Goal: Information Seeking & Learning: Compare options

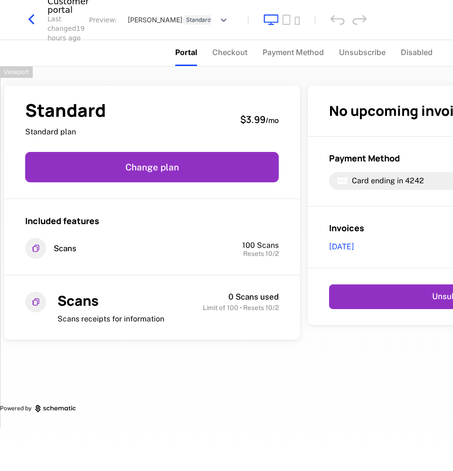
click at [32, 19] on icon "button" at bounding box center [31, 19] width 17 height 17
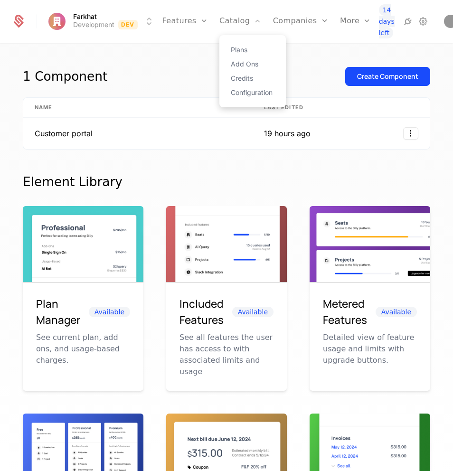
click at [230, 43] on div "Plans Add Ons Credits Configuration" at bounding box center [252, 71] width 66 height 72
click at [234, 47] on link "Plans" at bounding box center [253, 50] width 44 height 7
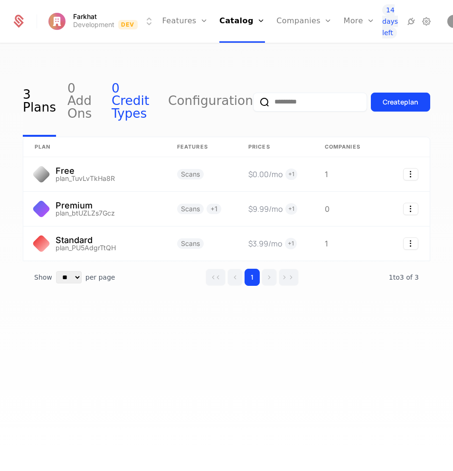
click at [140, 100] on link "0 Credit Types" at bounding box center [134, 102] width 45 height 70
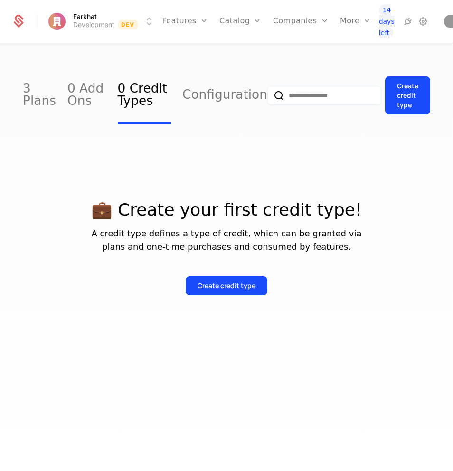
click at [61, 92] on div "3 Plans 0 Add Ons 0 Credit Types Configuration" at bounding box center [145, 95] width 244 height 57
click at [34, 95] on link "3 Plans" at bounding box center [39, 95] width 33 height 57
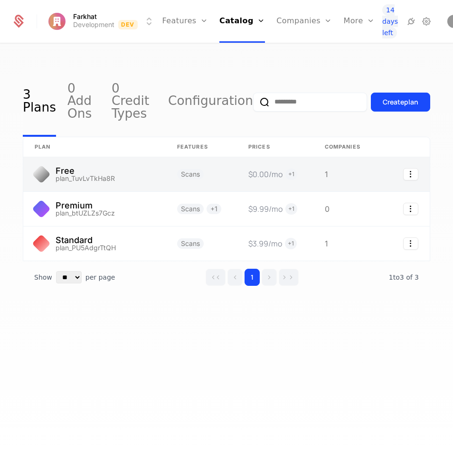
click at [114, 161] on link at bounding box center [94, 174] width 142 height 34
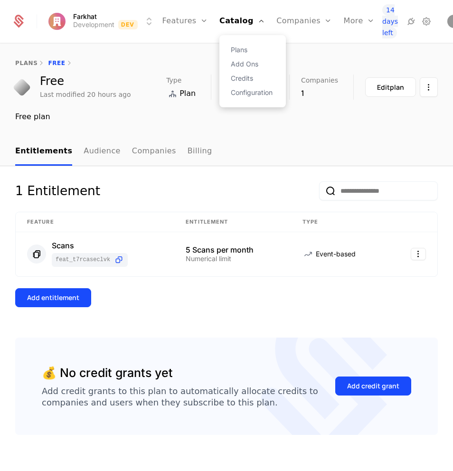
click at [239, 44] on div "Plans Add Ons Credits Configuration" at bounding box center [252, 71] width 66 height 72
click at [236, 50] on link "Plans" at bounding box center [253, 50] width 44 height 7
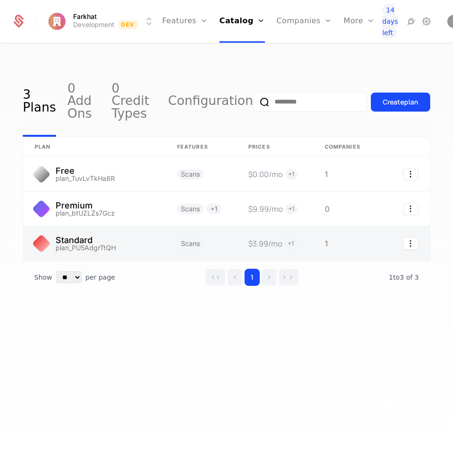
click at [151, 227] on link at bounding box center [94, 243] width 142 height 34
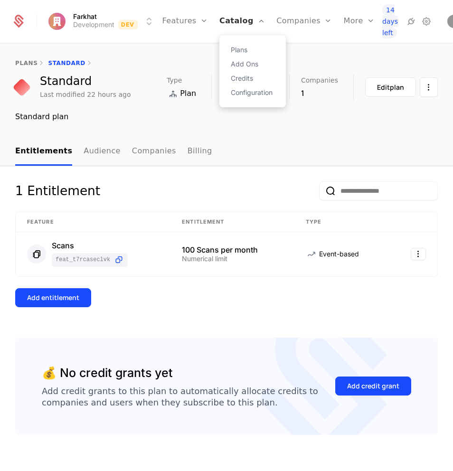
click at [234, 21] on link "Catalog" at bounding box center [242, 21] width 46 height 43
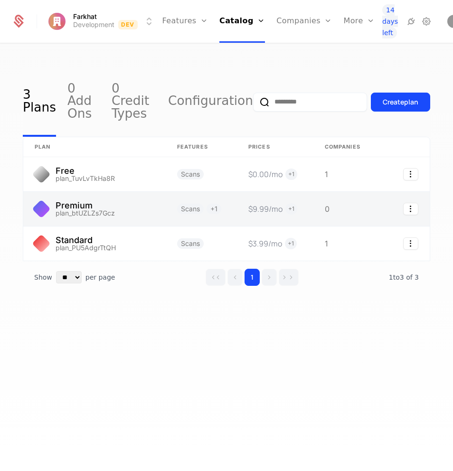
click at [128, 196] on link at bounding box center [94, 209] width 142 height 34
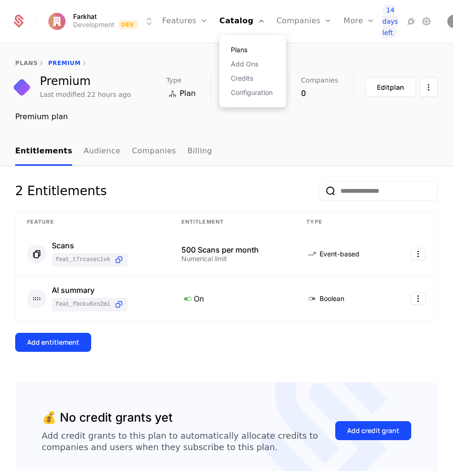
click at [238, 47] on link "Plans" at bounding box center [253, 50] width 44 height 7
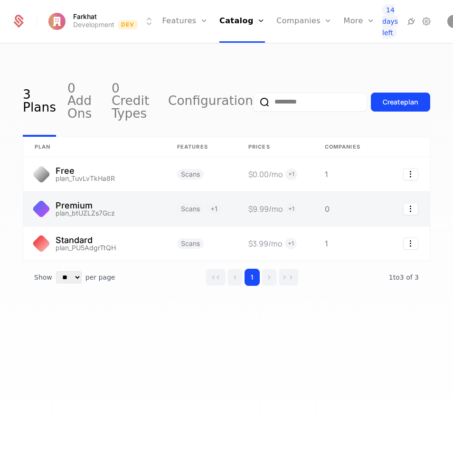
click at [177, 193] on link at bounding box center [201, 209] width 71 height 34
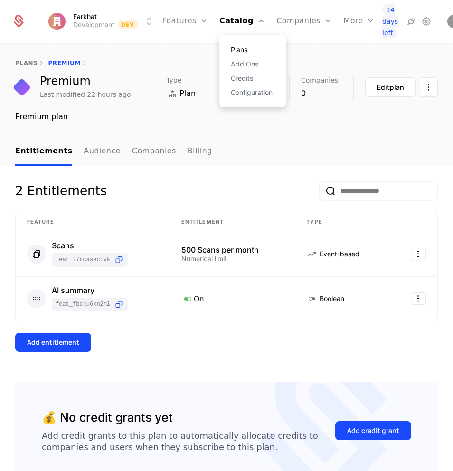
click at [231, 50] on link "Plans" at bounding box center [253, 50] width 44 height 7
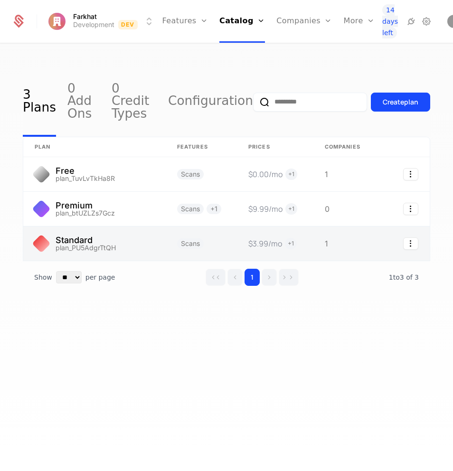
click at [159, 229] on link at bounding box center [94, 243] width 142 height 34
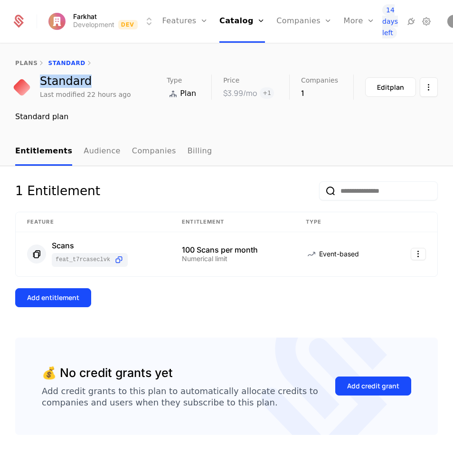
drag, startPoint x: 92, startPoint y: 79, endPoint x: 40, endPoint y: 82, distance: 52.3
click at [40, 82] on div "Standard" at bounding box center [85, 80] width 91 height 11
copy div "Standard"
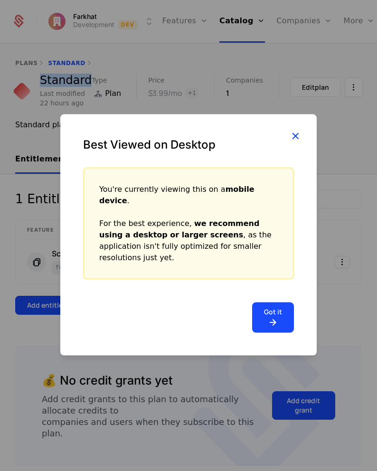
click at [291, 142] on icon "button" at bounding box center [295, 136] width 12 height 12
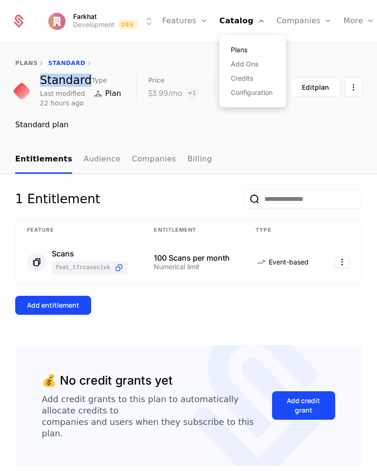
click at [232, 48] on link "Plans" at bounding box center [253, 50] width 44 height 7
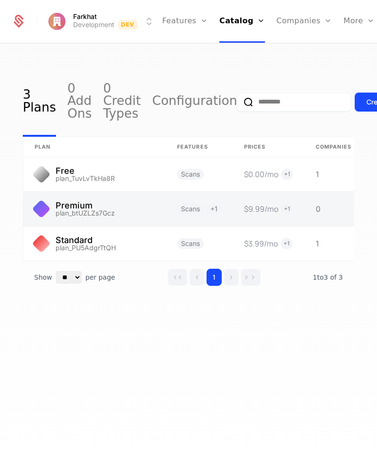
click at [66, 211] on link at bounding box center [94, 209] width 142 height 34
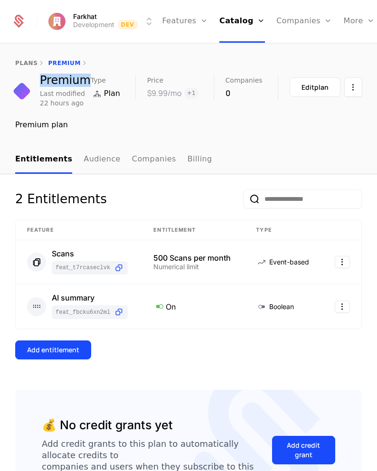
drag, startPoint x: 86, startPoint y: 78, endPoint x: 40, endPoint y: 81, distance: 46.1
click at [40, 81] on div "Premium" at bounding box center [65, 80] width 51 height 11
copy div "Premium"
